Goal: Task Accomplishment & Management: Complete application form

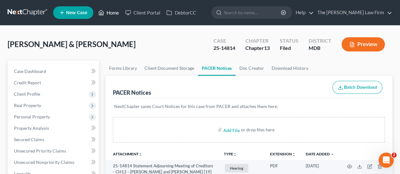
click at [114, 10] on link "Home" at bounding box center [108, 12] width 27 height 11
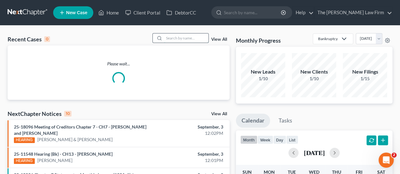
click at [177, 38] on input "search" at bounding box center [186, 37] width 44 height 9
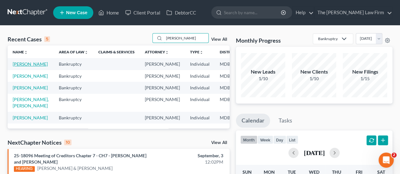
type input "[PERSON_NAME]"
click at [25, 63] on link "[PERSON_NAME]" at bounding box center [30, 63] width 35 height 5
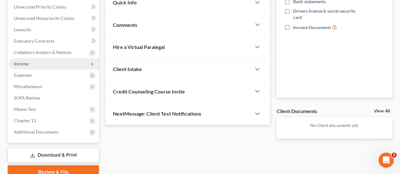
scroll to position [158, 0]
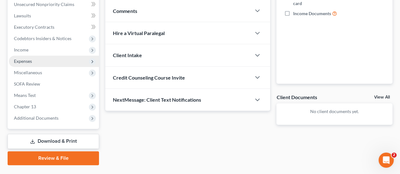
click at [25, 49] on span "Income" at bounding box center [21, 49] width 15 height 5
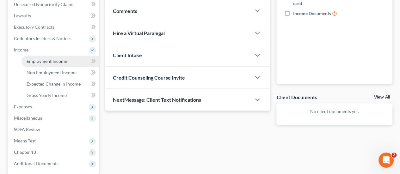
click at [35, 59] on span "Employment Income" at bounding box center [47, 60] width 40 height 5
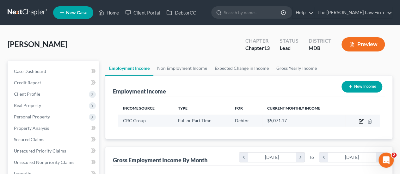
click at [359, 120] on icon "button" at bounding box center [360, 121] width 5 height 5
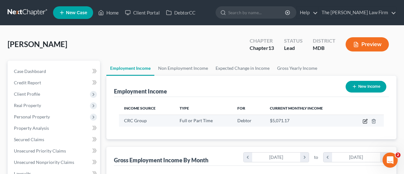
select select "0"
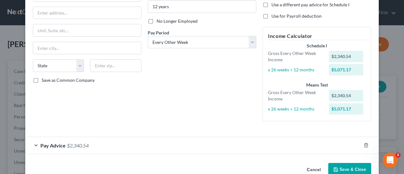
scroll to position [85, 0]
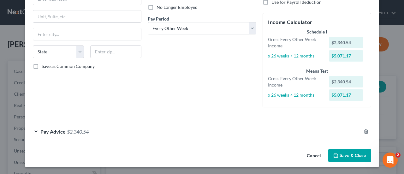
click at [60, 130] on span "Pay Advice" at bounding box center [52, 132] width 25 height 6
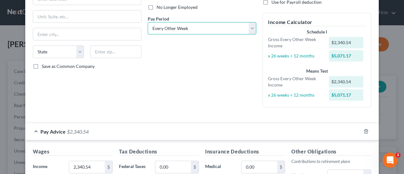
click at [164, 33] on select "Select Monthly Twice Monthly Every Other Week Weekly" at bounding box center [202, 28] width 109 height 13
select select "1"
click at [148, 22] on select "Select Monthly Twice Monthly Every Other Week Weekly" at bounding box center [202, 28] width 109 height 13
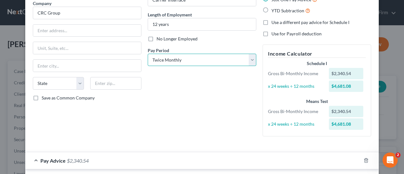
scroll to position [148, 0]
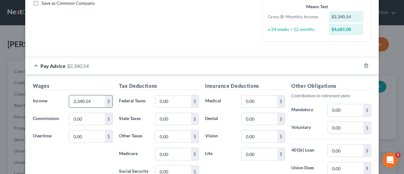
click at [90, 98] on input "2,340.54" at bounding box center [87, 101] width 36 height 12
type input "2,376"
type input "134.62"
type input "137.56"
type input "31.48"
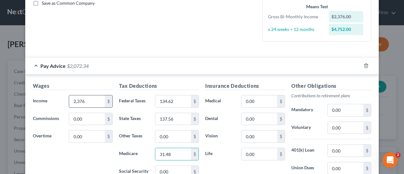
scroll to position [150, 0]
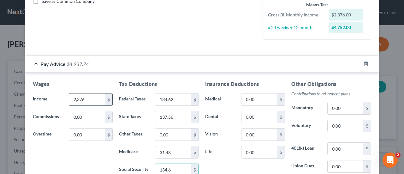
type input "134.6"
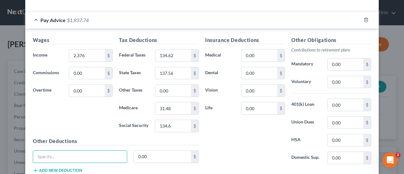
scroll to position [204, 0]
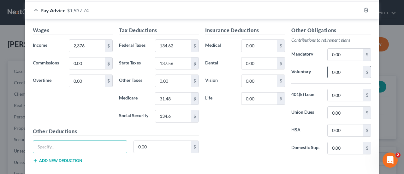
click at [345, 71] on input "0.00" at bounding box center [346, 72] width 36 height 12
type input "140.44"
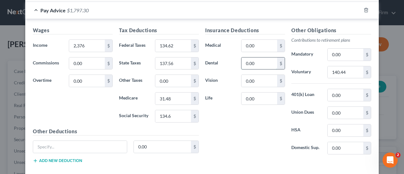
click at [266, 61] on input "0.00" at bounding box center [260, 63] width 36 height 12
type input "17.52"
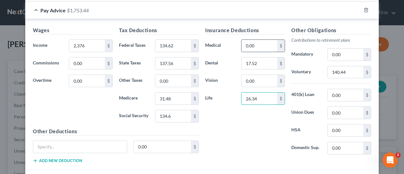
type input "26.34"
click at [261, 50] on input "0.00" at bounding box center [260, 46] width 36 height 12
type input "132.82"
click at [346, 95] on input "0.00" at bounding box center [346, 95] width 36 height 12
type input "119.63"
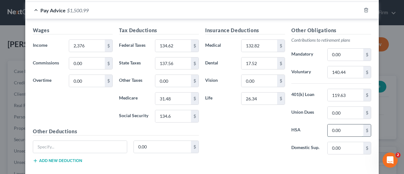
click at [349, 126] on input "0.00" at bounding box center [346, 130] width 36 height 12
type input "20"
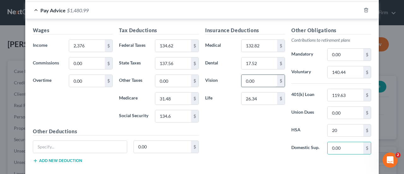
click at [260, 81] on input "0.00" at bounding box center [260, 81] width 36 height 12
type input "9.2"
click at [234, 135] on div "Insurance Deductions Medical 132.82 $ Dental 17.52 $ Vision 9.2 $ Life 26.34 $" at bounding box center [245, 93] width 86 height 133
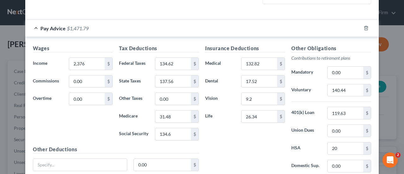
scroll to position [172, 0]
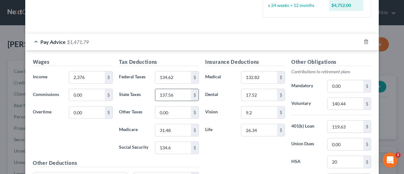
click at [181, 98] on input "137.56" at bounding box center [173, 95] width 36 height 12
type input "139.39"
click at [189, 43] on div "Pay Advice $1,469.96" at bounding box center [193, 41] width 336 height 17
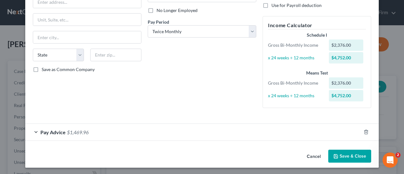
scroll to position [82, 0]
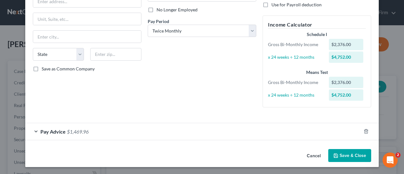
click at [73, 134] on span "$1,469.96" at bounding box center [78, 132] width 22 height 6
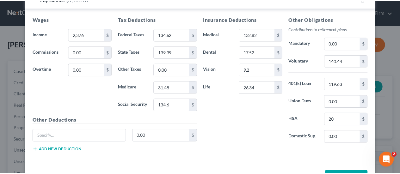
scroll to position [235, 0]
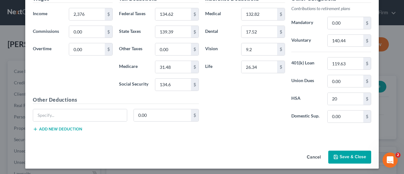
click at [343, 152] on button "Save & Close" at bounding box center [350, 157] width 43 height 13
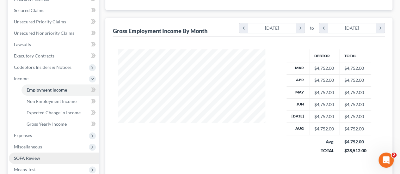
scroll to position [126, 0]
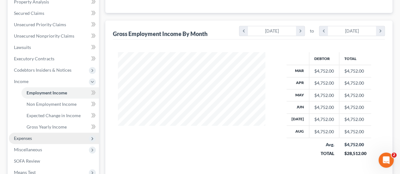
click at [31, 136] on span "Expenses" at bounding box center [23, 138] width 18 height 5
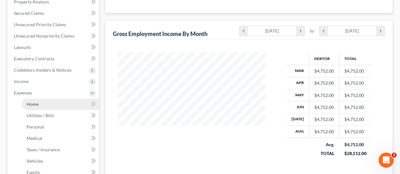
click at [42, 103] on link "Home" at bounding box center [59, 104] width 77 height 11
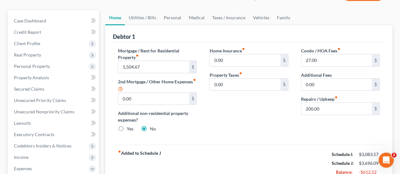
scroll to position [32, 0]
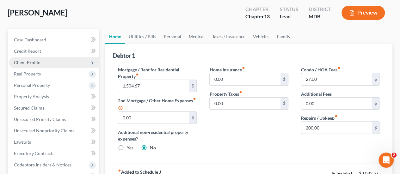
click at [32, 57] on span "Client Profile" at bounding box center [54, 62] width 90 height 11
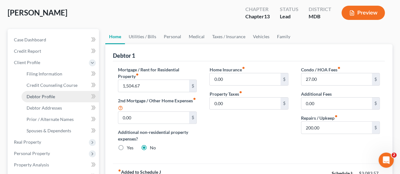
click at [45, 95] on span "Debtor Profile" at bounding box center [41, 96] width 28 height 5
select select "0"
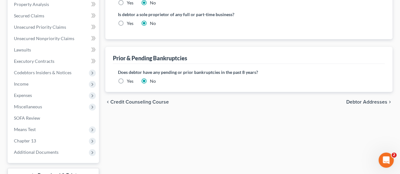
scroll to position [221, 0]
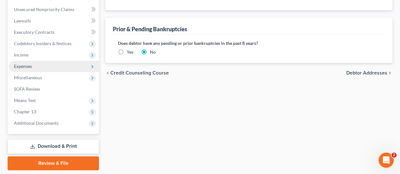
click at [24, 65] on span "Expenses" at bounding box center [23, 65] width 18 height 5
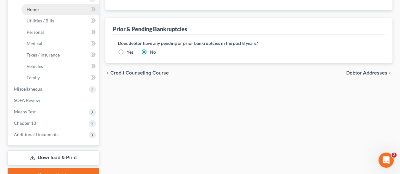
scroll to position [153, 0]
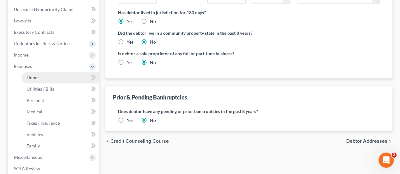
click at [37, 80] on span "Home" at bounding box center [33, 77] width 12 height 5
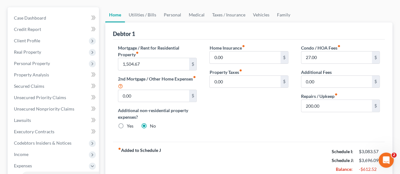
scroll to position [63, 0]
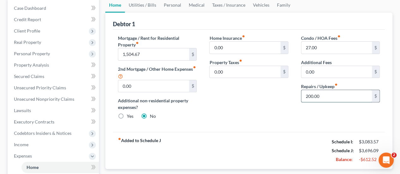
click at [327, 98] on input "200.00" at bounding box center [336, 96] width 70 height 12
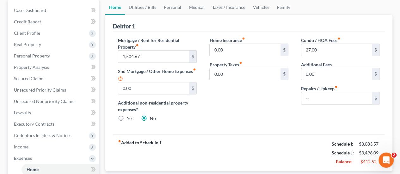
scroll to position [60, 0]
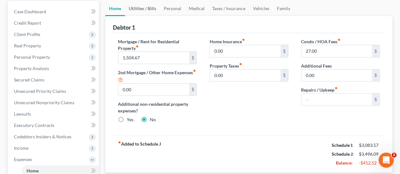
click at [146, 6] on link "Utilities / Bills" at bounding box center [142, 8] width 35 height 15
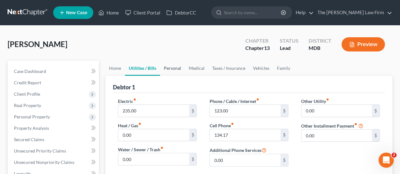
click at [172, 67] on link "Personal" at bounding box center [172, 68] width 25 height 15
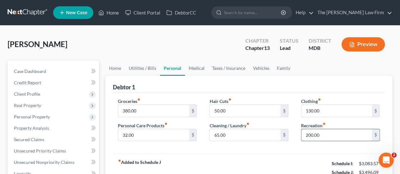
click at [322, 136] on input "200.00" at bounding box center [336, 135] width 70 height 12
click at [297, 163] on div "fiber_manual_record Added to Schedule J Schedule I: $3,083.57 Schedule J: $3,29…" at bounding box center [249, 172] width 272 height 37
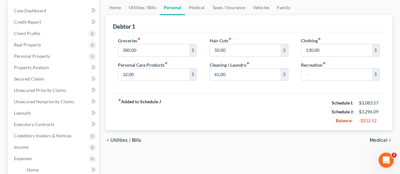
scroll to position [63, 0]
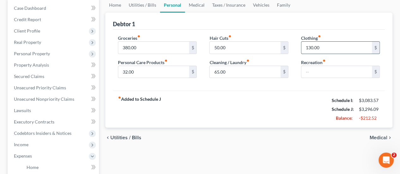
click at [324, 51] on input "130.00" at bounding box center [336, 48] width 70 height 12
type input "40"
click at [242, 72] on input "65.00" at bounding box center [244, 72] width 70 height 12
type input "20"
drag, startPoint x: 240, startPoint y: 47, endPoint x: 239, endPoint y: 51, distance: 3.9
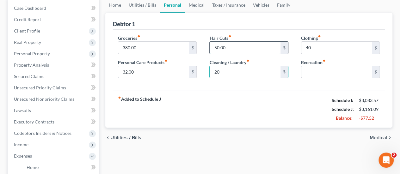
click at [240, 47] on input "50.00" at bounding box center [244, 48] width 70 height 12
type input "30"
type input "11"
click at [197, 6] on link "Medical" at bounding box center [196, 4] width 23 height 15
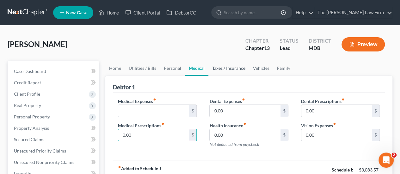
click at [221, 71] on link "Taxes / Insurance" at bounding box center [228, 68] width 41 height 15
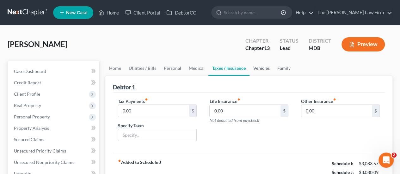
click at [263, 70] on link "Vehicles" at bounding box center [261, 68] width 24 height 15
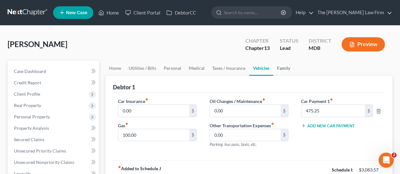
click at [282, 69] on link "Family" at bounding box center [283, 68] width 21 height 15
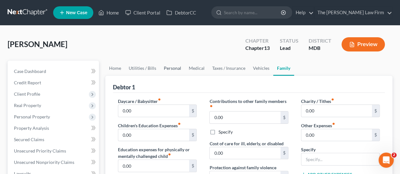
click at [173, 68] on link "Personal" at bounding box center [172, 68] width 25 height 15
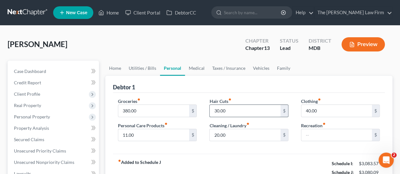
click at [237, 112] on input "30.00" at bounding box center [244, 111] width 70 height 12
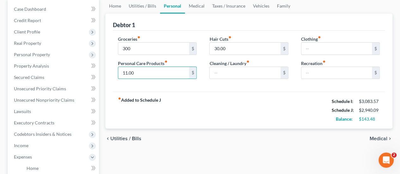
scroll to position [63, 0]
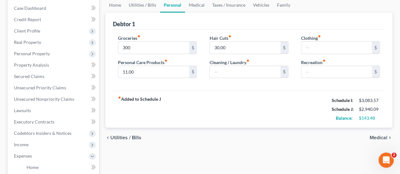
click at [223, 125] on div "fiber_manual_record Added to Schedule J Schedule I: $3,083.57 Schedule J: $2,94…" at bounding box center [249, 109] width 272 height 37
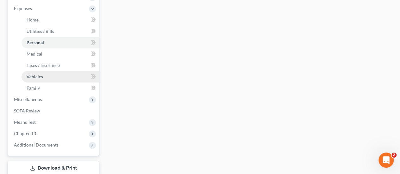
scroll to position [252, 0]
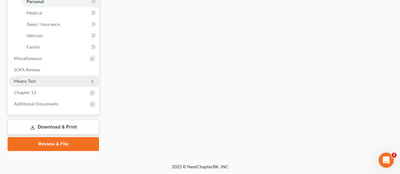
click at [36, 80] on span "Means Test" at bounding box center [54, 80] width 90 height 11
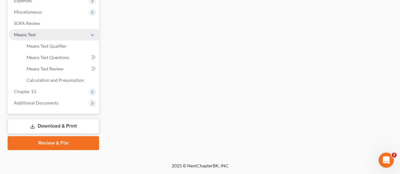
scroll to position [218, 0]
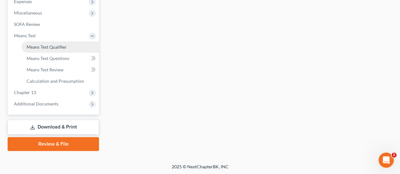
click at [49, 47] on span "Means Test Qualifier" at bounding box center [47, 46] width 40 height 5
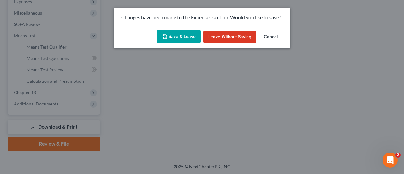
click at [176, 38] on button "Save & Leave" at bounding box center [179, 36] width 44 height 13
type input "300.00"
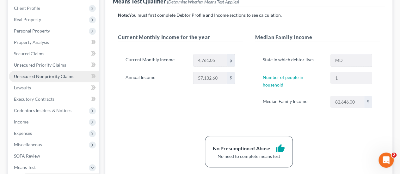
scroll to position [126, 0]
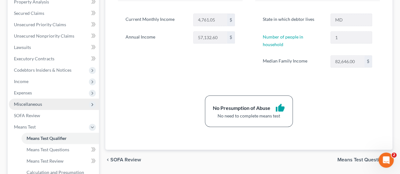
click at [22, 104] on span "Miscellaneous" at bounding box center [28, 103] width 28 height 5
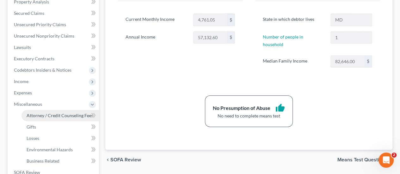
click at [45, 116] on span "Attorney / Credit Counseling Fees" at bounding box center [60, 115] width 67 height 5
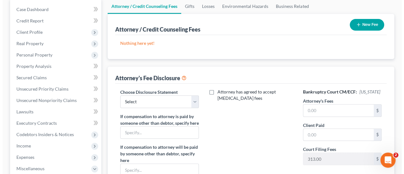
scroll to position [63, 0]
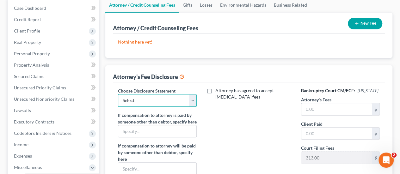
drag, startPoint x: 142, startPoint y: 101, endPoint x: 144, endPoint y: 105, distance: 4.7
click at [142, 101] on select "Select Attorney Disclosure" at bounding box center [157, 100] width 79 height 13
select select "0"
click at [118, 94] on select "Select Attorney Disclosure" at bounding box center [157, 100] width 79 height 13
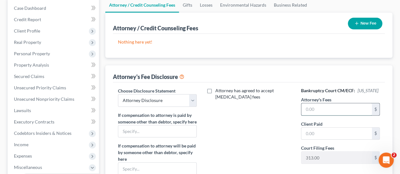
click at [324, 111] on input "text" at bounding box center [336, 109] width 70 height 12
type input "4,500"
type input "500"
click at [353, 24] on button "New Fee" at bounding box center [364, 24] width 34 height 12
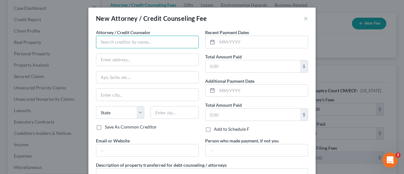
click at [181, 44] on input "text" at bounding box center [147, 42] width 103 height 13
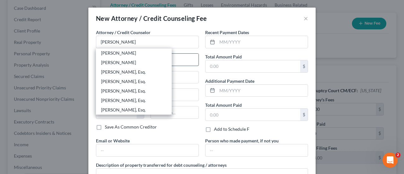
click at [124, 72] on div "[PERSON_NAME], Esq." at bounding box center [134, 72] width 66 height 6
type input "[PERSON_NAME], Esq."
type input "[STREET_ADDRESS]"
type input "#405"
type input "Prince [PERSON_NAME]"
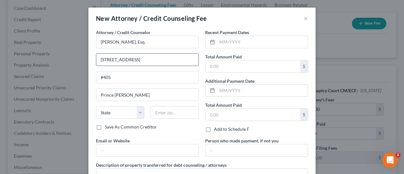
select select "21"
type input "20678"
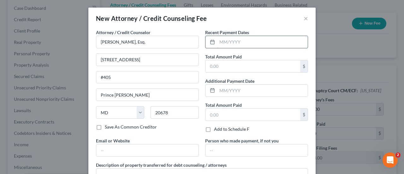
click at [226, 41] on input "text" at bounding box center [262, 42] width 91 height 12
type input "08/2025"
type input "500"
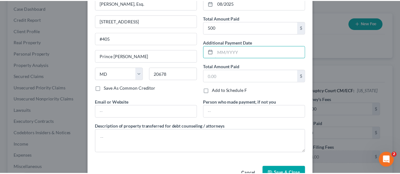
scroll to position [56, 0]
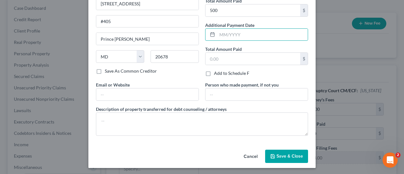
click at [281, 158] on button "Save & Close" at bounding box center [286, 156] width 43 height 13
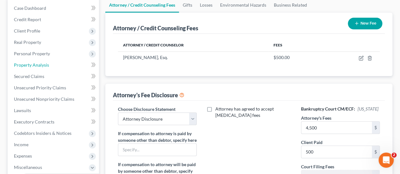
drag, startPoint x: 39, startPoint y: 65, endPoint x: 100, endPoint y: 78, distance: 61.9
click at [39, 65] on span "Property Analysis" at bounding box center [31, 64] width 35 height 5
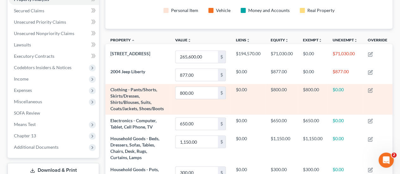
scroll to position [126, 0]
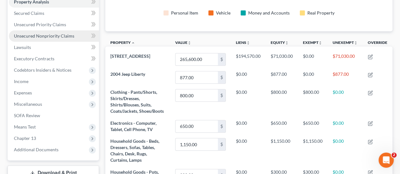
click at [52, 39] on link "Unsecured Nonpriority Claims" at bounding box center [54, 35] width 90 height 11
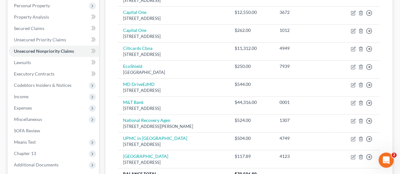
scroll to position [109, 0]
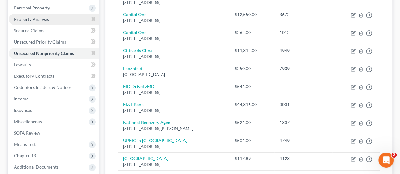
click at [34, 19] on span "Property Analysis" at bounding box center [31, 18] width 35 height 5
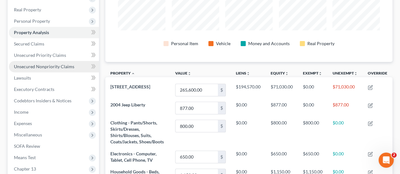
click at [36, 67] on span "Unsecured Nonpriority Claims" at bounding box center [44, 66] width 60 height 5
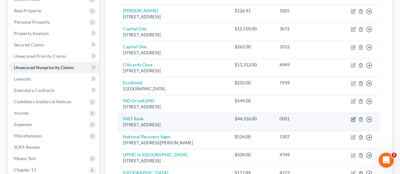
click at [352, 120] on icon "button" at bounding box center [353, 120] width 4 height 4
select select "35"
select select "10"
select select "0"
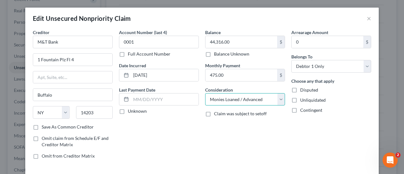
click at [219, 98] on select "Select Cable / Satellite Services Collection Agency Credit Card Debt Debt Couns…" at bounding box center [245, 99] width 80 height 13
select select "4"
click at [205, 93] on select "Select Cable / Satellite Services Collection Agency Credit Card Debt Debt Couns…" at bounding box center [245, 99] width 80 height 13
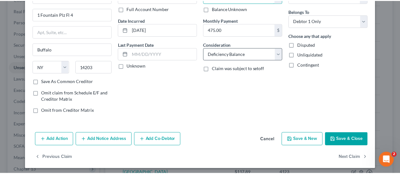
scroll to position [47, 0]
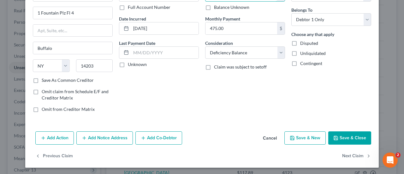
type input "10,000"
click at [343, 138] on button "Save & Close" at bounding box center [350, 137] width 43 height 13
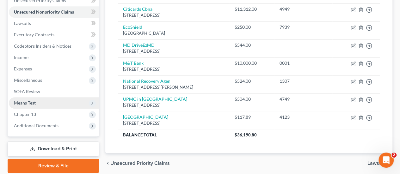
scroll to position [141, 0]
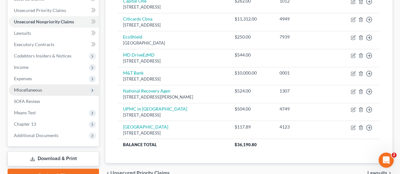
click at [27, 87] on span "Miscellaneous" at bounding box center [28, 89] width 28 height 5
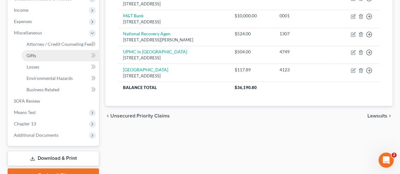
scroll to position [204, 0]
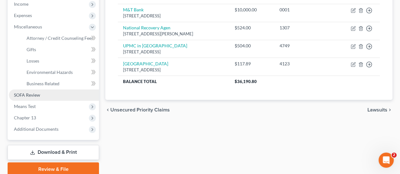
click at [34, 99] on link "SOFA Review" at bounding box center [54, 94] width 90 height 11
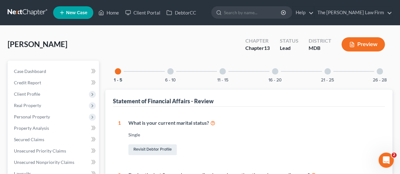
click at [329, 69] on div at bounding box center [327, 71] width 6 height 6
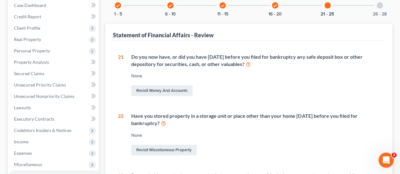
scroll to position [63, 0]
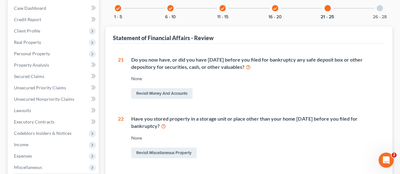
click at [274, 9] on icon "check" at bounding box center [275, 8] width 4 height 4
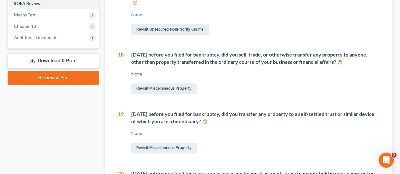
scroll to position [221, 0]
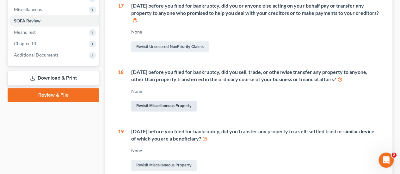
click at [157, 110] on link "Revisit Miscellaneous Property" at bounding box center [163, 106] width 65 height 11
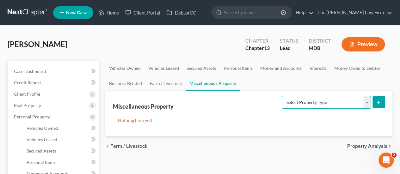
click at [298, 106] on select "Select Property Type Assigned for Creditor Benefit [DATE] Holding for Another N…" at bounding box center [325, 102] width 89 height 13
select select "transferred"
click at [281, 96] on select "Select Property Type Assigned for Creditor Benefit [DATE] Holding for Another N…" at bounding box center [325, 102] width 89 height 13
click at [377, 105] on button "submit" at bounding box center [378, 102] width 12 height 12
select select "Ordinary ([DATE])"
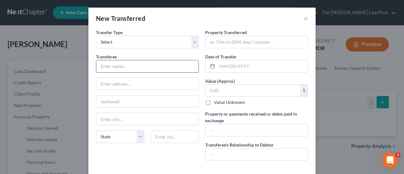
click at [116, 64] on input "text" at bounding box center [147, 66] width 102 height 12
click at [219, 43] on input "text" at bounding box center [257, 42] width 102 height 12
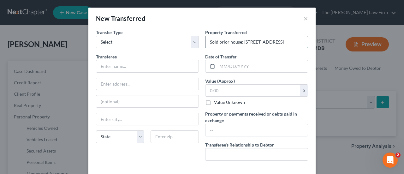
scroll to position [0, 28]
type input "Sold prior house: [STREET_ADDRESS]"
type input "[DATE]"
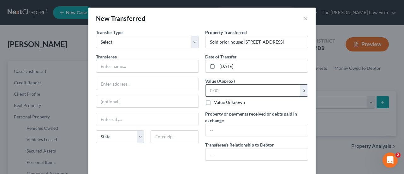
click at [243, 90] on input "text" at bounding box center [253, 91] width 95 height 12
type input "259,900"
drag, startPoint x: 224, startPoint y: 155, endPoint x: 227, endPoint y: 154, distance: 3.6
click at [225, 156] on input "text" at bounding box center [257, 154] width 102 height 12
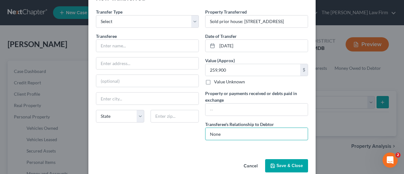
scroll to position [30, 0]
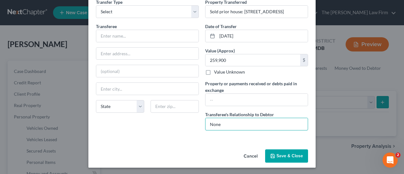
type input "None"
click at [289, 151] on button "Save & Close" at bounding box center [286, 155] width 43 height 13
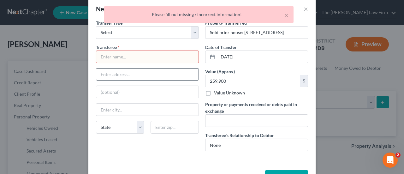
scroll to position [0, 0]
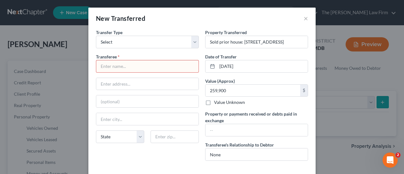
click at [101, 67] on input "text" at bounding box center [147, 66] width 102 height 12
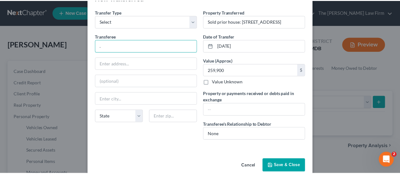
scroll to position [30, 0]
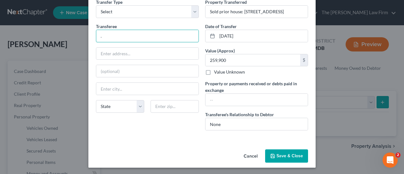
type input "."
click at [290, 153] on button "Save & Close" at bounding box center [286, 155] width 43 height 13
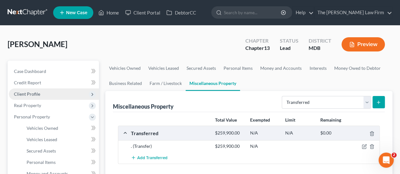
click at [27, 94] on span "Client Profile" at bounding box center [27, 93] width 26 height 5
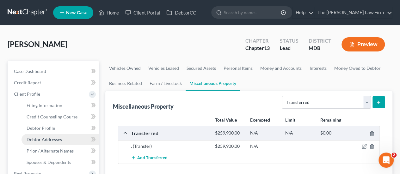
click at [51, 137] on span "Debtor Addresses" at bounding box center [44, 139] width 35 height 5
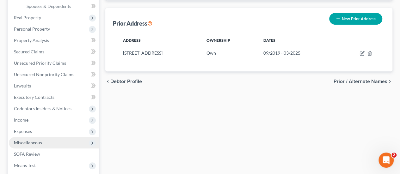
scroll to position [158, 0]
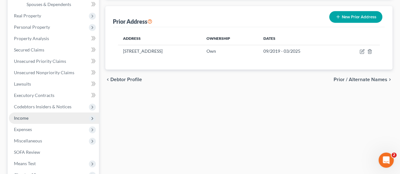
click at [26, 117] on span "Income" at bounding box center [21, 117] width 15 height 5
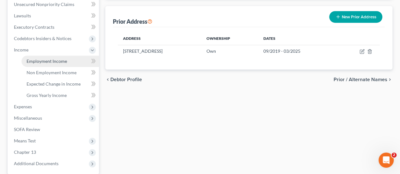
click at [50, 64] on link "Employment Income" at bounding box center [59, 61] width 77 height 11
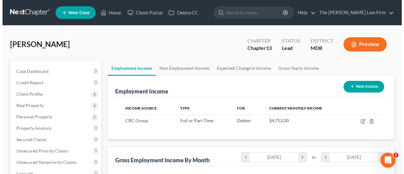
scroll to position [112, 160]
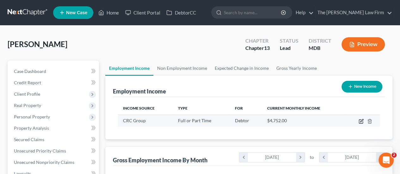
click at [359, 120] on icon "button" at bounding box center [360, 121] width 5 height 5
select select "0"
select select "1"
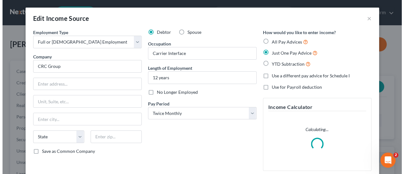
scroll to position [112, 162]
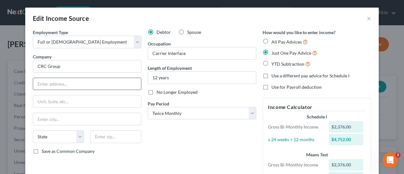
click at [76, 84] on input "text" at bounding box center [87, 84] width 108 height 12
type input "[STREET_ADDRESS]"
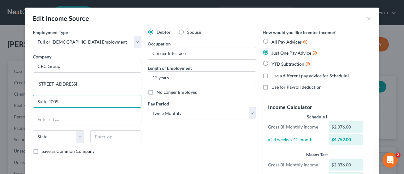
type input "Suite 400S"
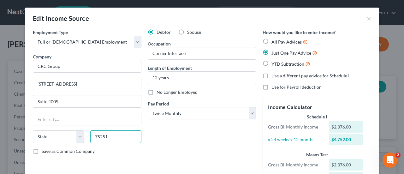
type input "75251"
type input "[GEOGRAPHIC_DATA]"
select select "45"
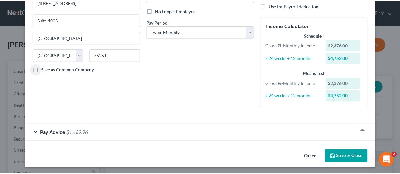
scroll to position [82, 0]
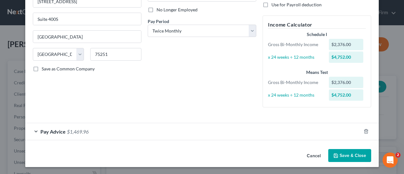
click at [345, 156] on button "Save & Close" at bounding box center [350, 155] width 43 height 13
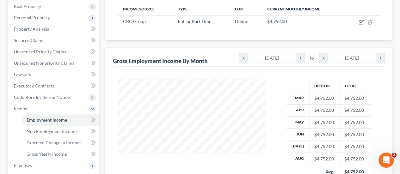
scroll to position [218, 0]
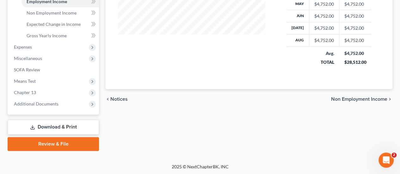
drag, startPoint x: 56, startPoint y: 126, endPoint x: 213, endPoint y: 115, distance: 157.4
click at [56, 126] on link "Download & Print" at bounding box center [53, 127] width 91 height 15
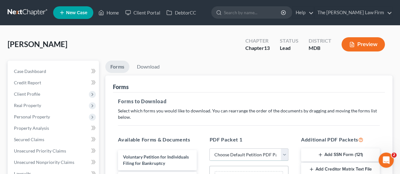
click at [226, 154] on select "Choose Default Petition PDF Packet Complete Bankruptcy Petition (all forms and …" at bounding box center [248, 154] width 79 height 13
select select "0"
click at [209, 148] on select "Choose Default Petition PDF Packet Complete Bankruptcy Petition (all forms and …" at bounding box center [248, 154] width 79 height 13
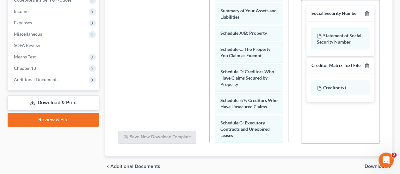
scroll to position [222, 0]
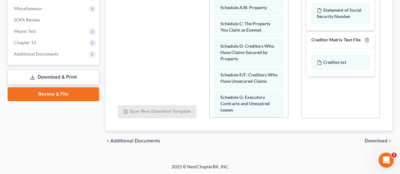
click at [371, 141] on span "Download" at bounding box center [375, 140] width 23 height 5
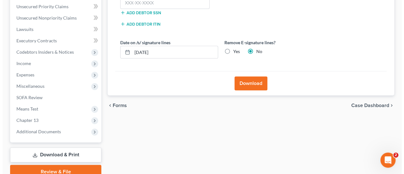
scroll to position [109, 0]
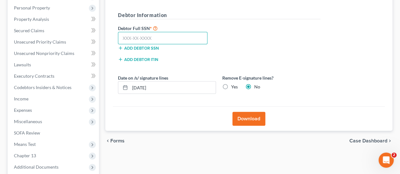
click at [136, 37] on input "text" at bounding box center [162, 38] width 89 height 13
type input "215-04-2794"
click at [154, 123] on div "Download" at bounding box center [249, 118] width 272 height 24
click at [244, 118] on button "Download" at bounding box center [248, 119] width 33 height 14
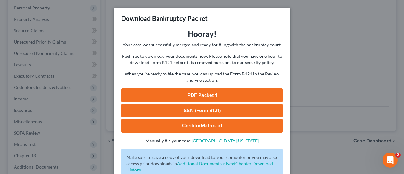
click at [192, 97] on link "PDF Packet 1" at bounding box center [202, 95] width 162 height 14
click at [196, 110] on link "SSN (Form B121)" at bounding box center [202, 111] width 162 height 14
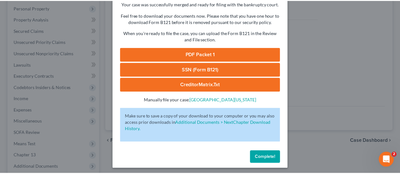
scroll to position [43, 0]
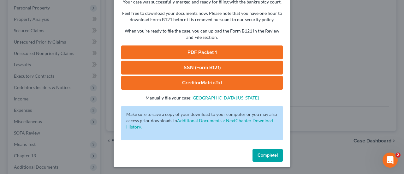
click at [261, 153] on span "Complete!" at bounding box center [268, 155] width 20 height 5
